Goal: Check status

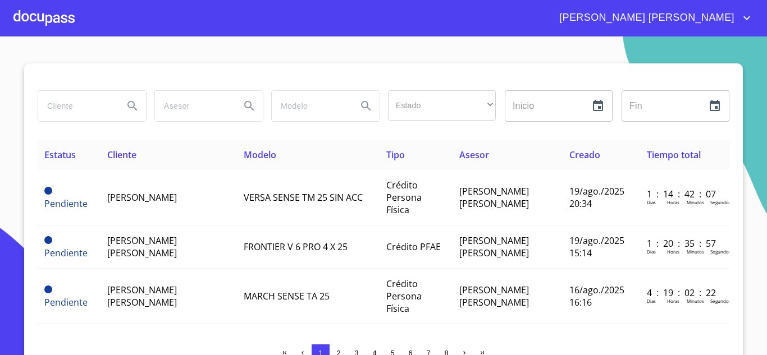
click at [93, 102] on input "search" at bounding box center [76, 106] width 76 height 30
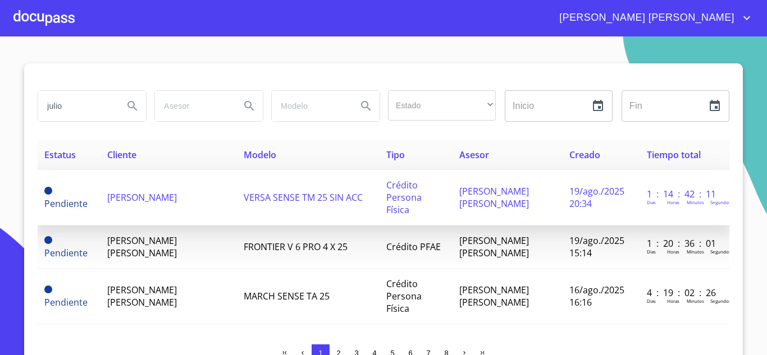
type input "julio"
click at [157, 198] on span "[PERSON_NAME]" at bounding box center [142, 198] width 70 height 12
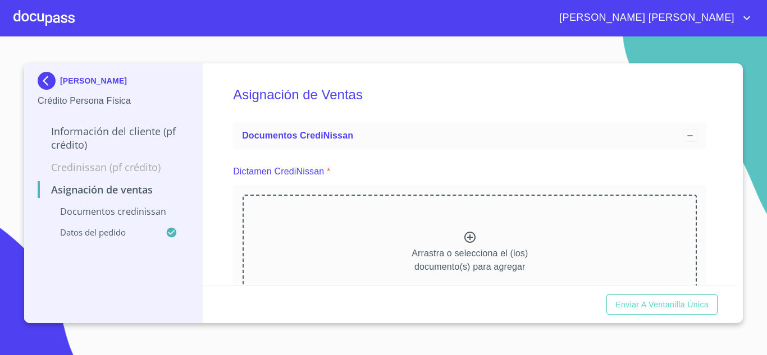
click at [472, 238] on icon at bounding box center [469, 237] width 13 height 13
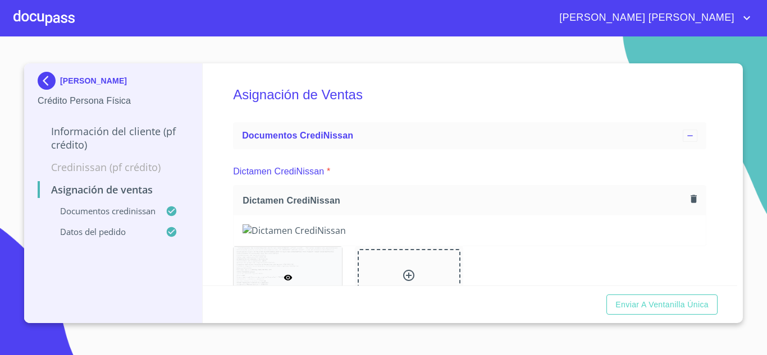
click at [53, 16] on div at bounding box center [43, 18] width 61 height 36
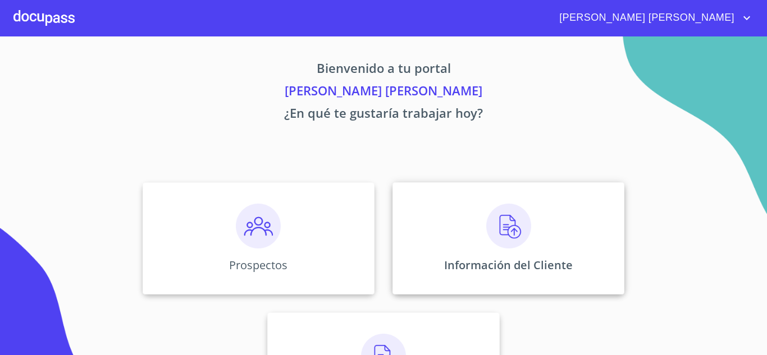
click at [538, 245] on div "Información del Cliente" at bounding box center [509, 239] width 232 height 112
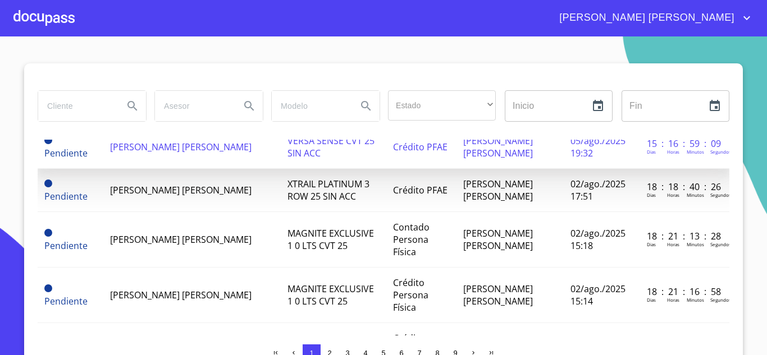
scroll to position [112, 0]
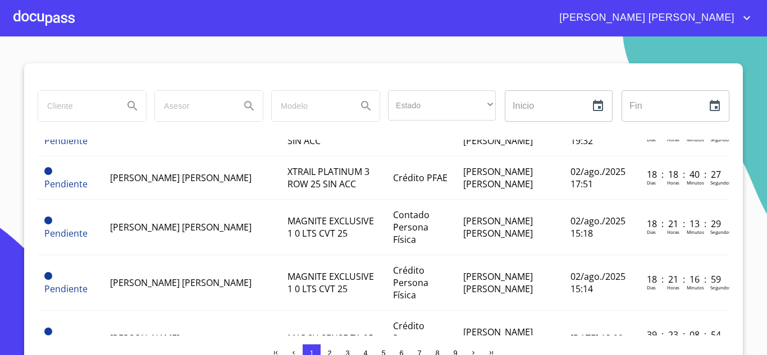
click at [53, 99] on input "search" at bounding box center [76, 106] width 76 height 30
type input "julio"
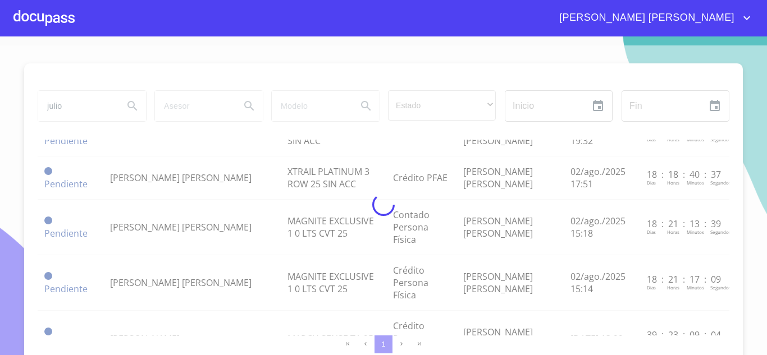
scroll to position [0, 0]
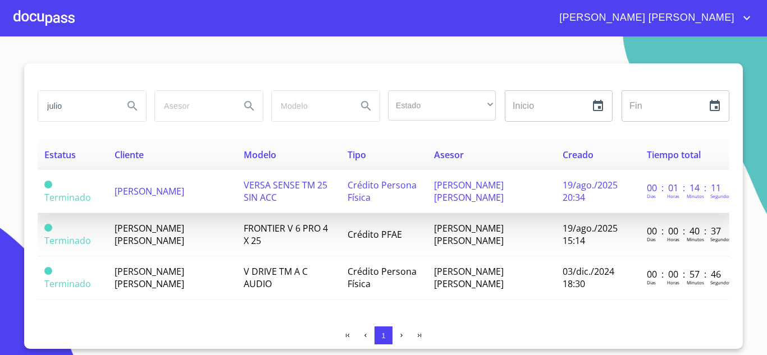
click at [163, 192] on span "[PERSON_NAME]" at bounding box center [150, 191] width 70 height 12
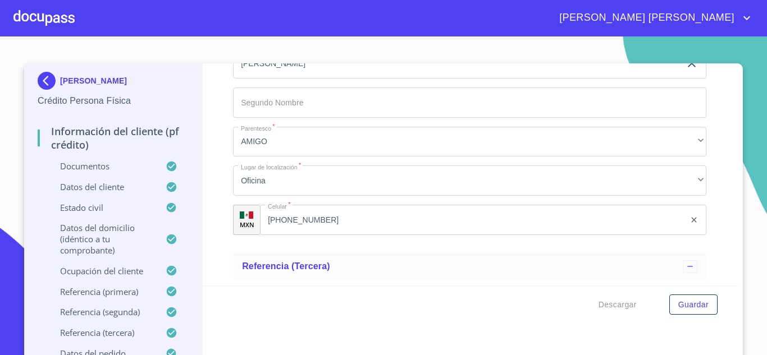
scroll to position [6804, 0]
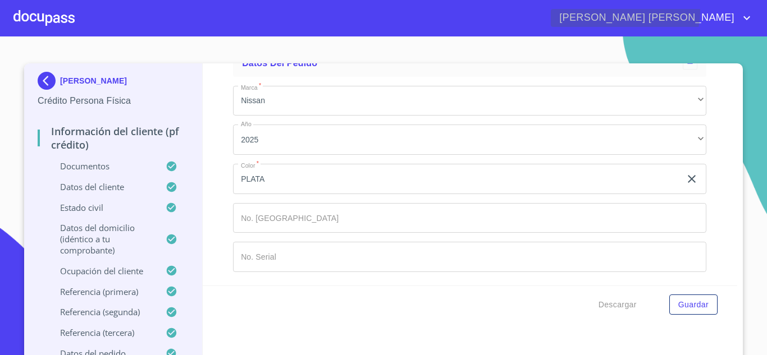
click at [742, 12] on icon "account of current user" at bounding box center [746, 17] width 13 height 13
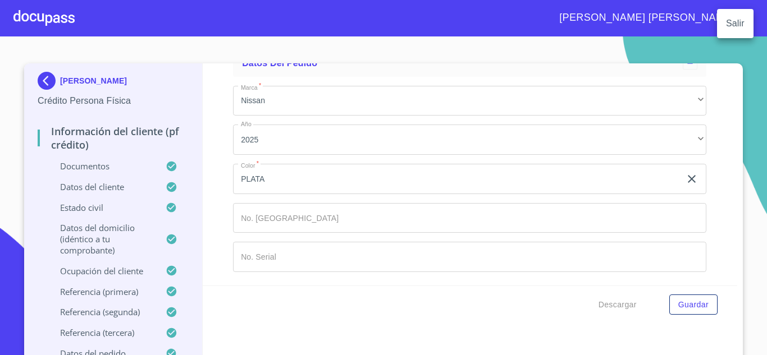
click at [739, 30] on li "Salir" at bounding box center [735, 23] width 37 height 20
